Goal: Information Seeking & Learning: Understand process/instructions

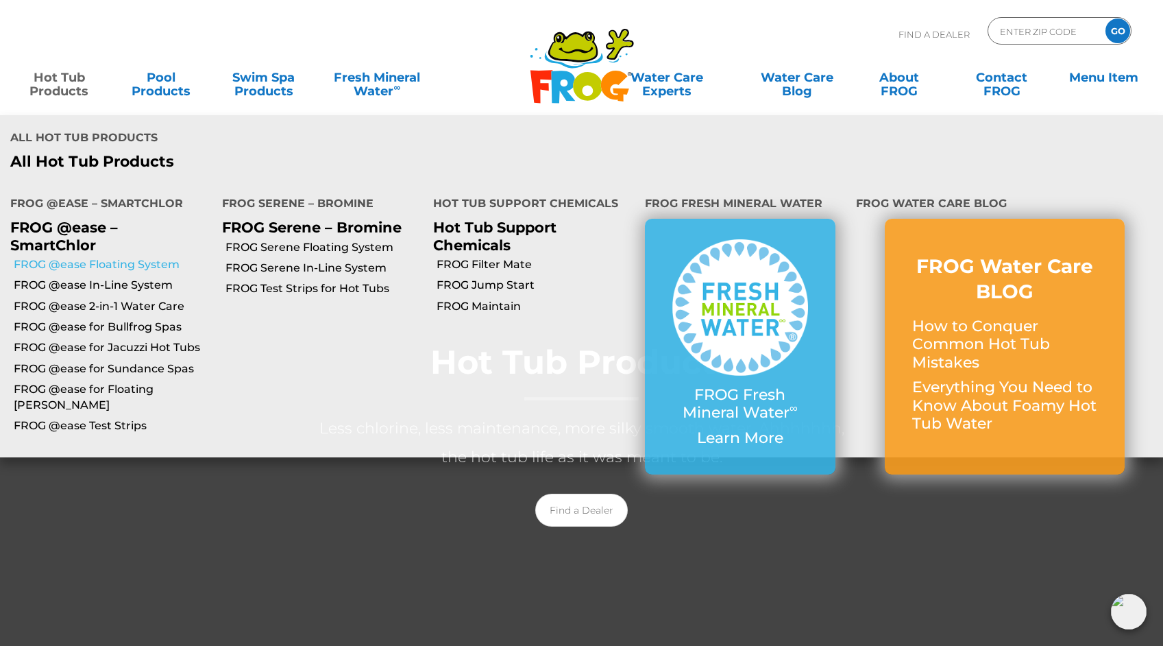
click at [86, 257] on link "FROG @ease Floating System" at bounding box center [113, 264] width 198 height 15
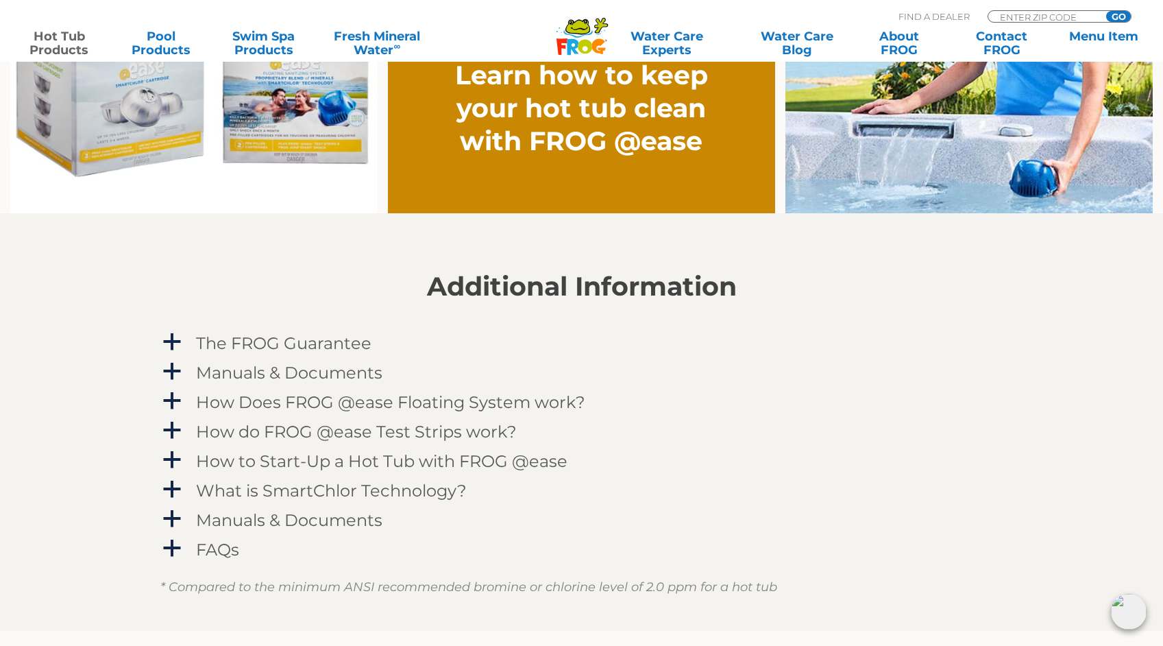
scroll to position [1225, 0]
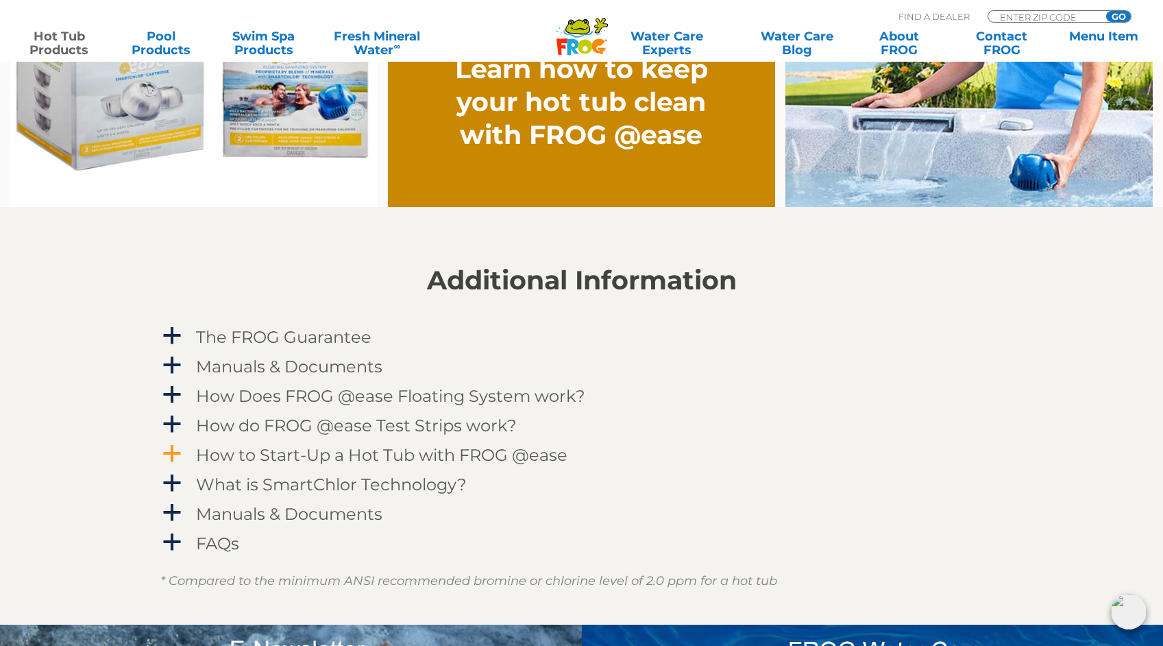
click at [332, 461] on h4 "How to Start-Up a Hot Tub with FROG @ease" at bounding box center [381, 455] width 371 height 19
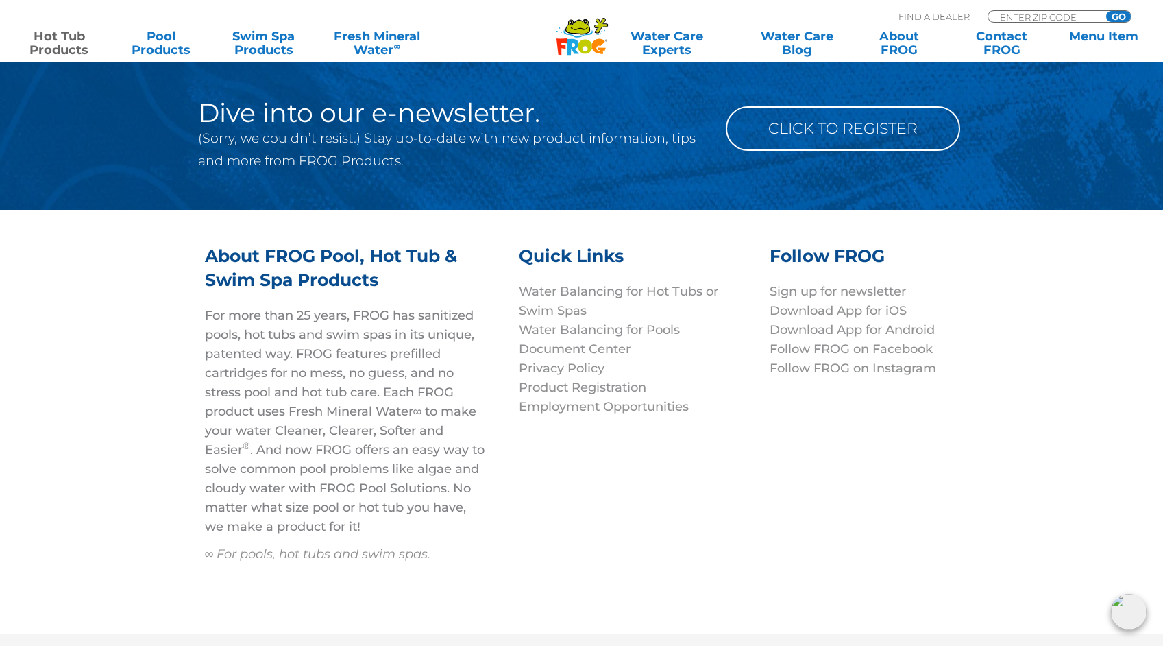
scroll to position [4724, 0]
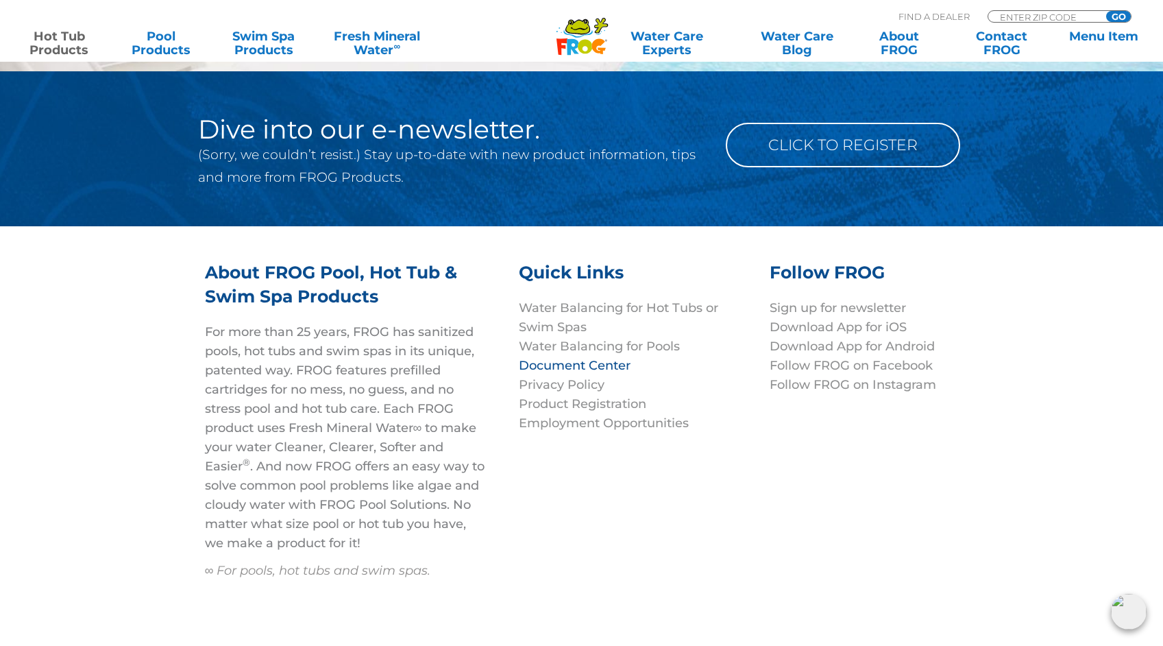
click at [555, 358] on link "Document Center" at bounding box center [575, 365] width 112 height 15
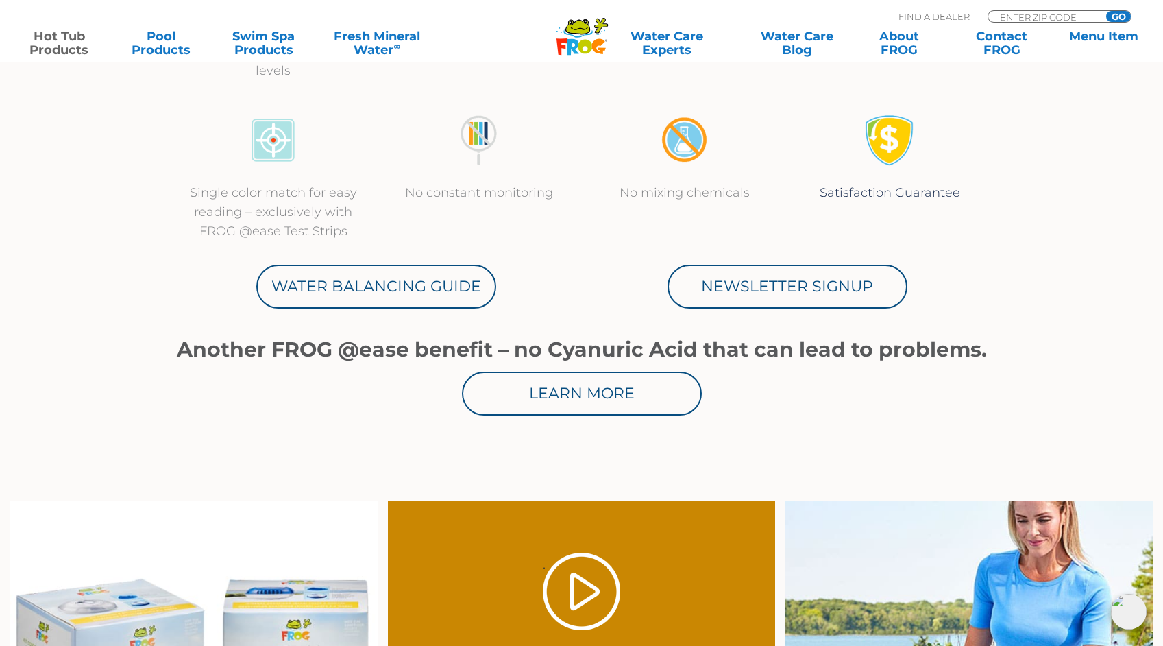
scroll to position [628, 0]
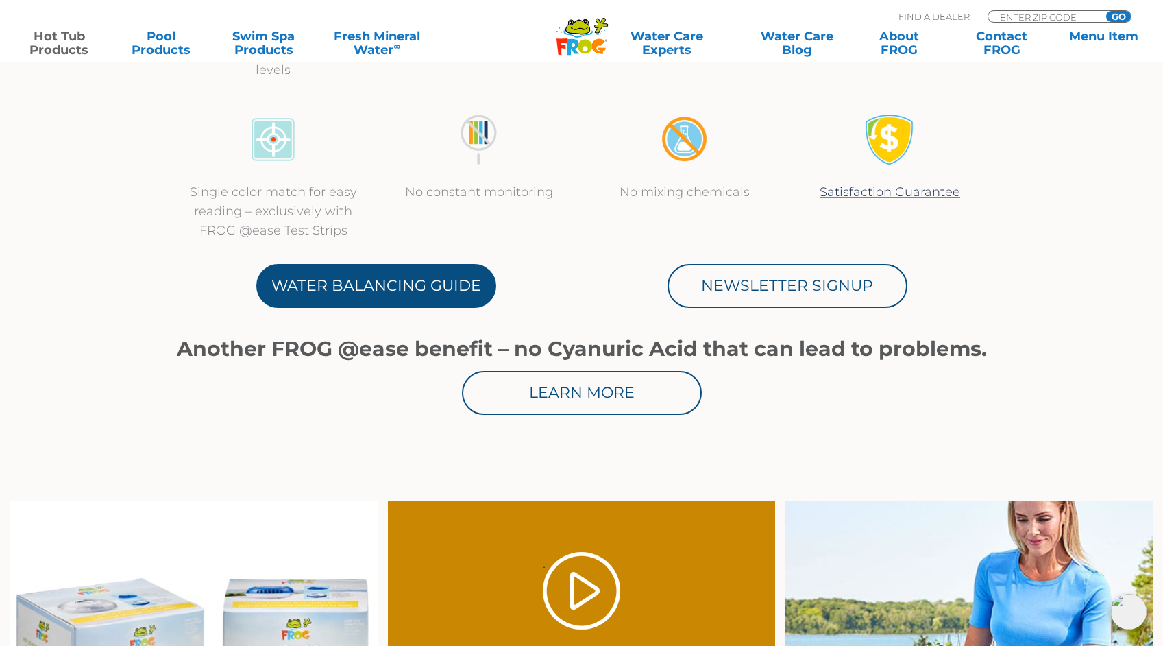
click at [338, 273] on link "Water Balancing Guide" at bounding box center [376, 286] width 240 height 44
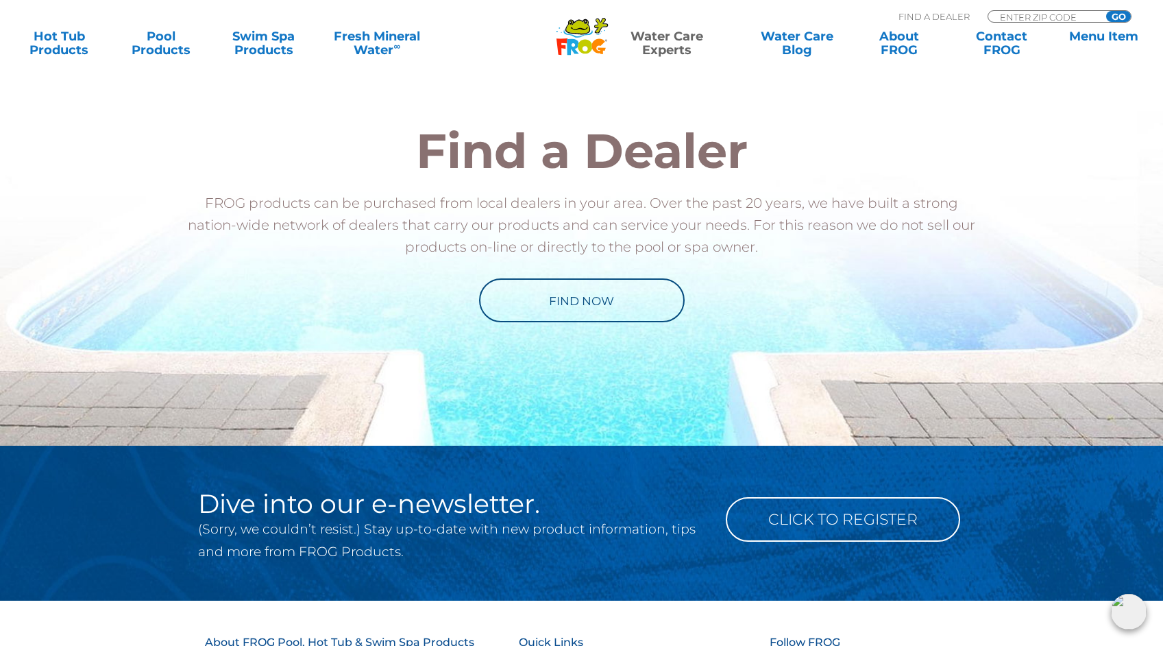
scroll to position [1513, 0]
